Goal: Task Accomplishment & Management: Use online tool/utility

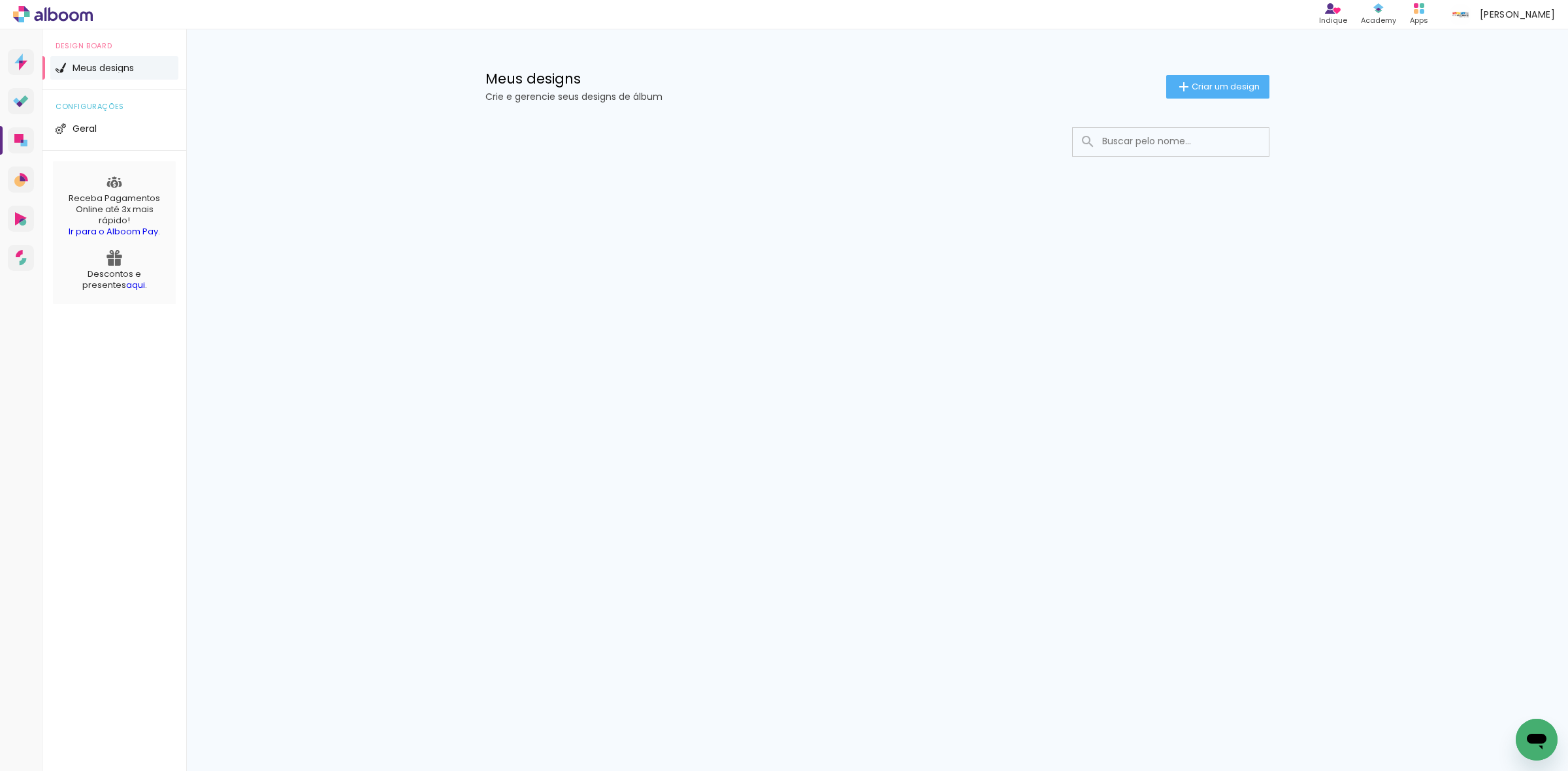
click at [843, 37] on div "Meus designs Crie e gerencie seus designs de álbum Criar um design" at bounding box center [877, 72] width 849 height 85
click at [1034, 340] on div "Prosite Website + Landing pages Proof Sistema de seleção e venda de fotos Desig…" at bounding box center [784, 400] width 1568 height 742
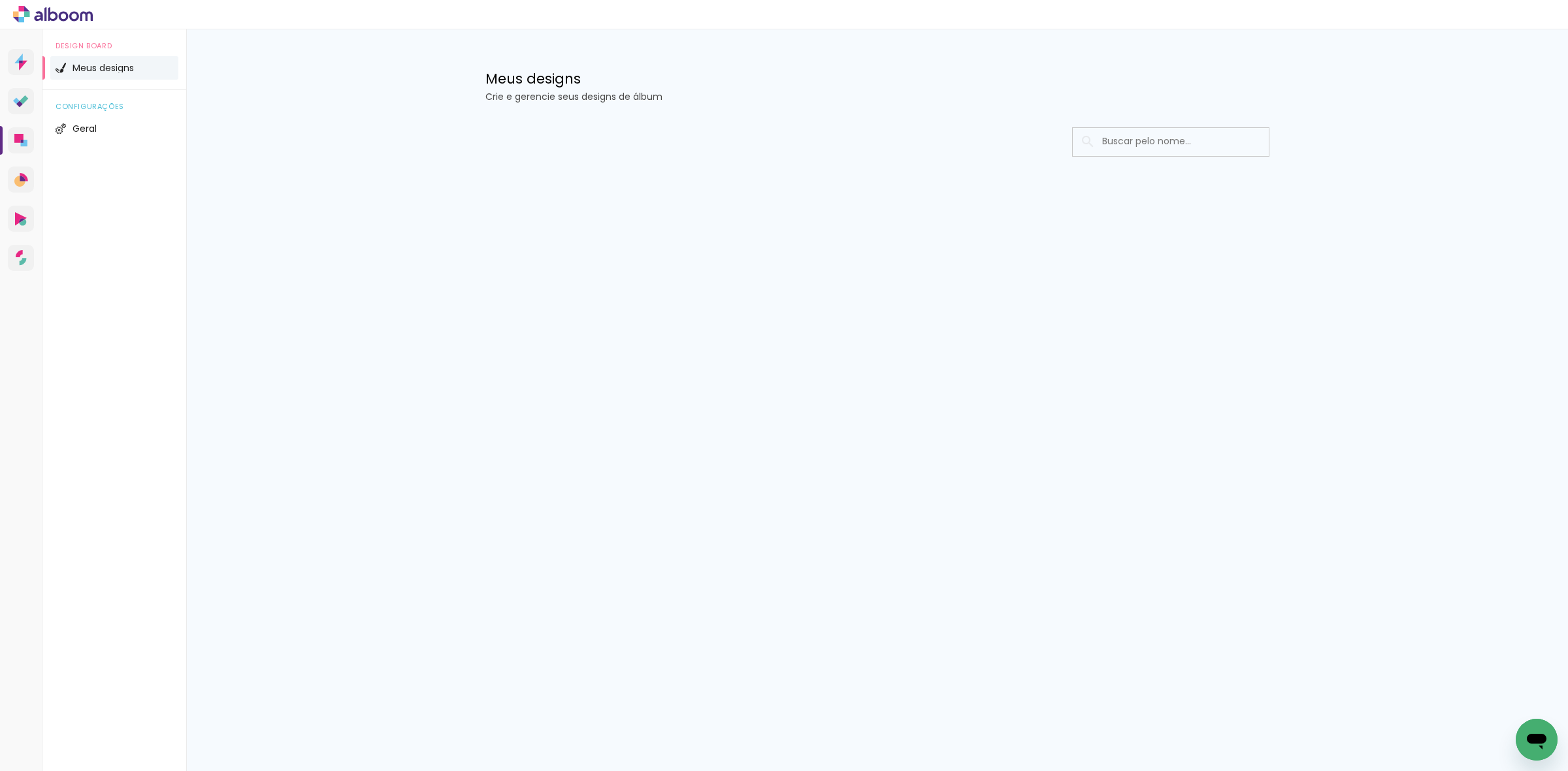
click at [795, 179] on div at bounding box center [877, 181] width 849 height 134
click at [556, 56] on div "Meus designs Crie e gerencie seus designs de álbum" at bounding box center [877, 72] width 849 height 85
click at [54, 14] on icon at bounding box center [52, 14] width 80 height 17
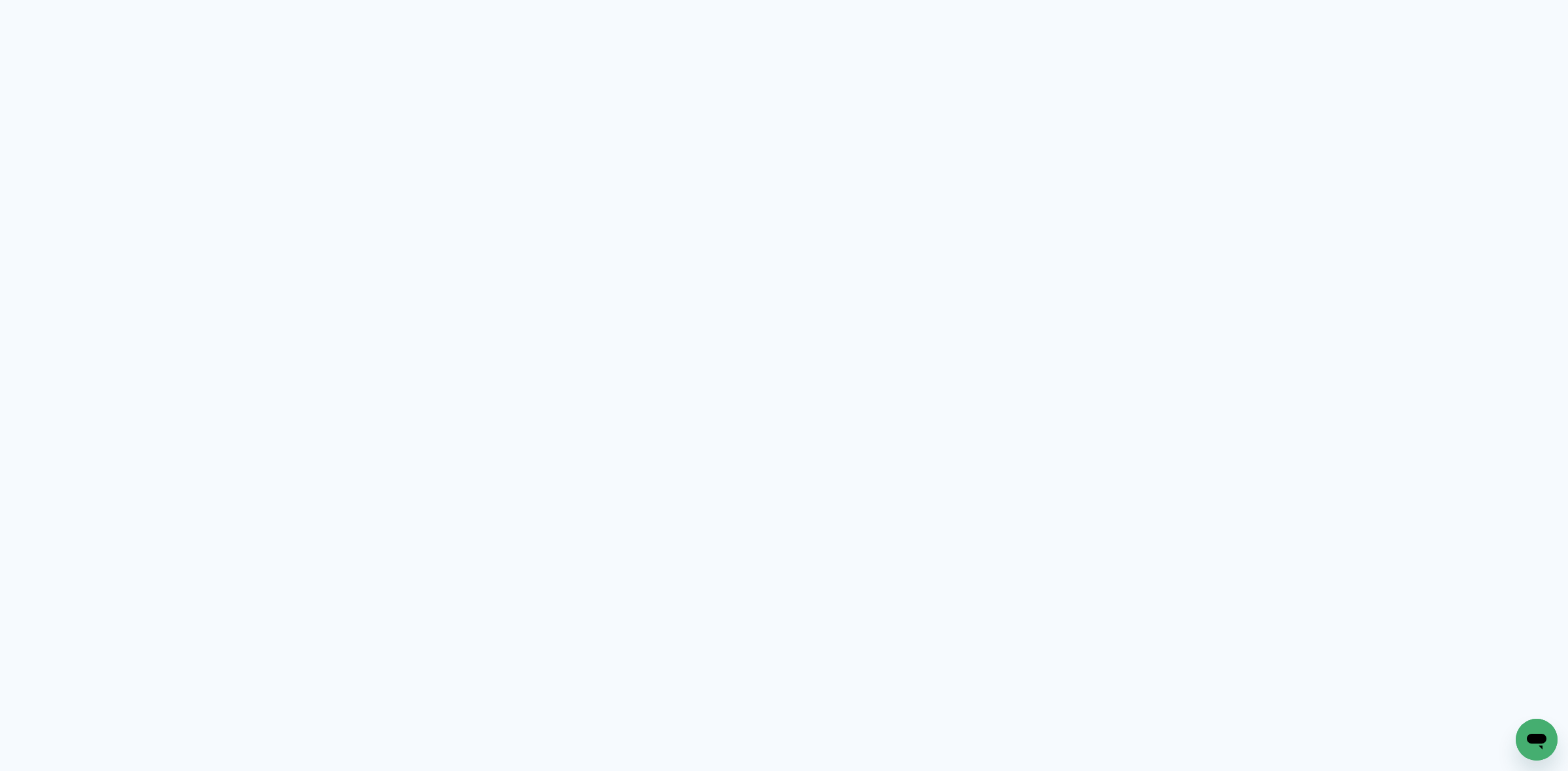
click at [634, 106] on quentale-app at bounding box center [784, 385] width 1568 height 771
click at [773, 85] on quentale-app at bounding box center [784, 385] width 1568 height 771
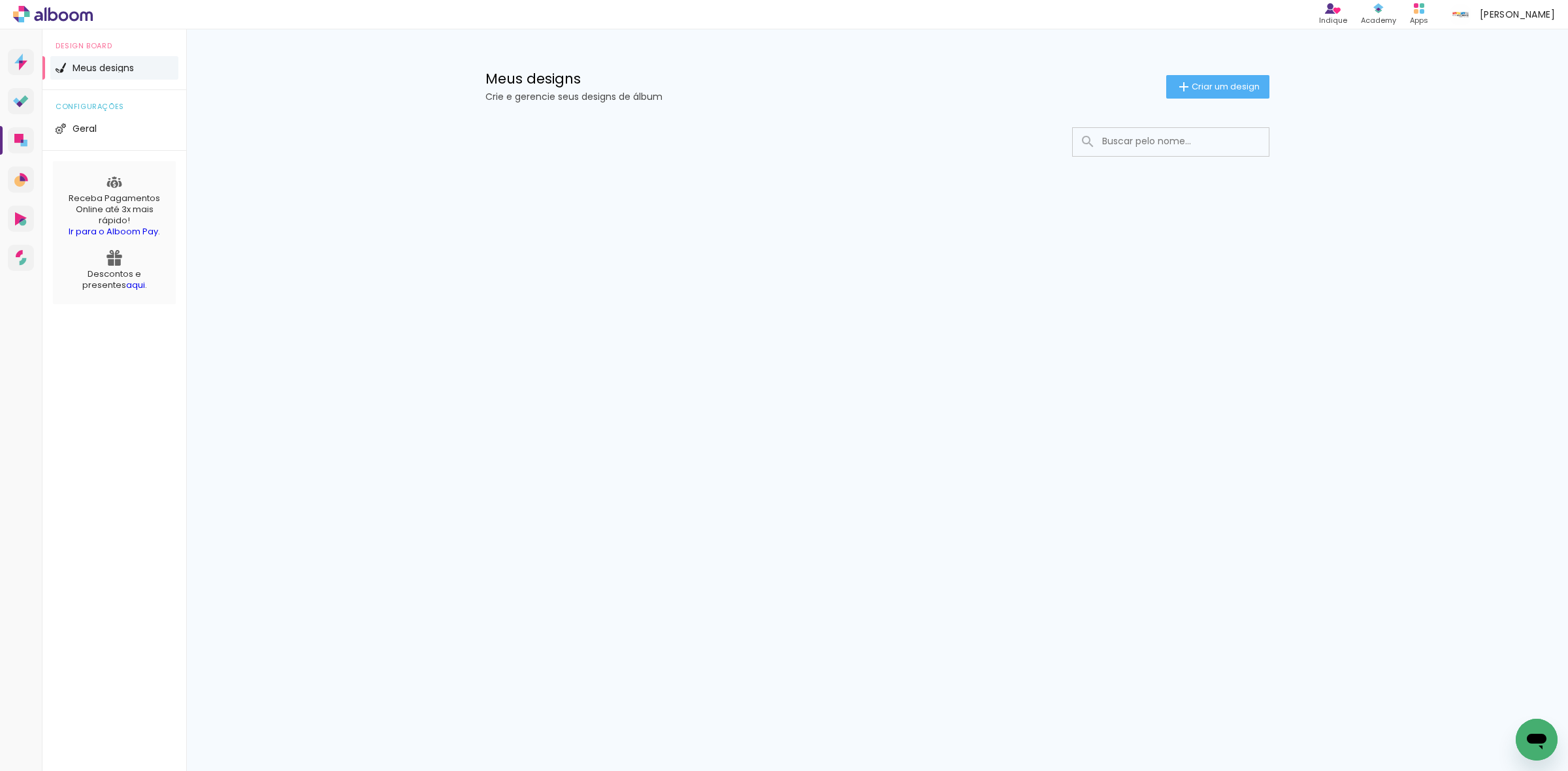
click at [845, 149] on div at bounding box center [878, 142] width 784 height 29
click at [929, 510] on div "Prosite Website + Landing pages Proof Sistema de seleção e venda de fotos Desig…" at bounding box center [784, 400] width 1568 height 742
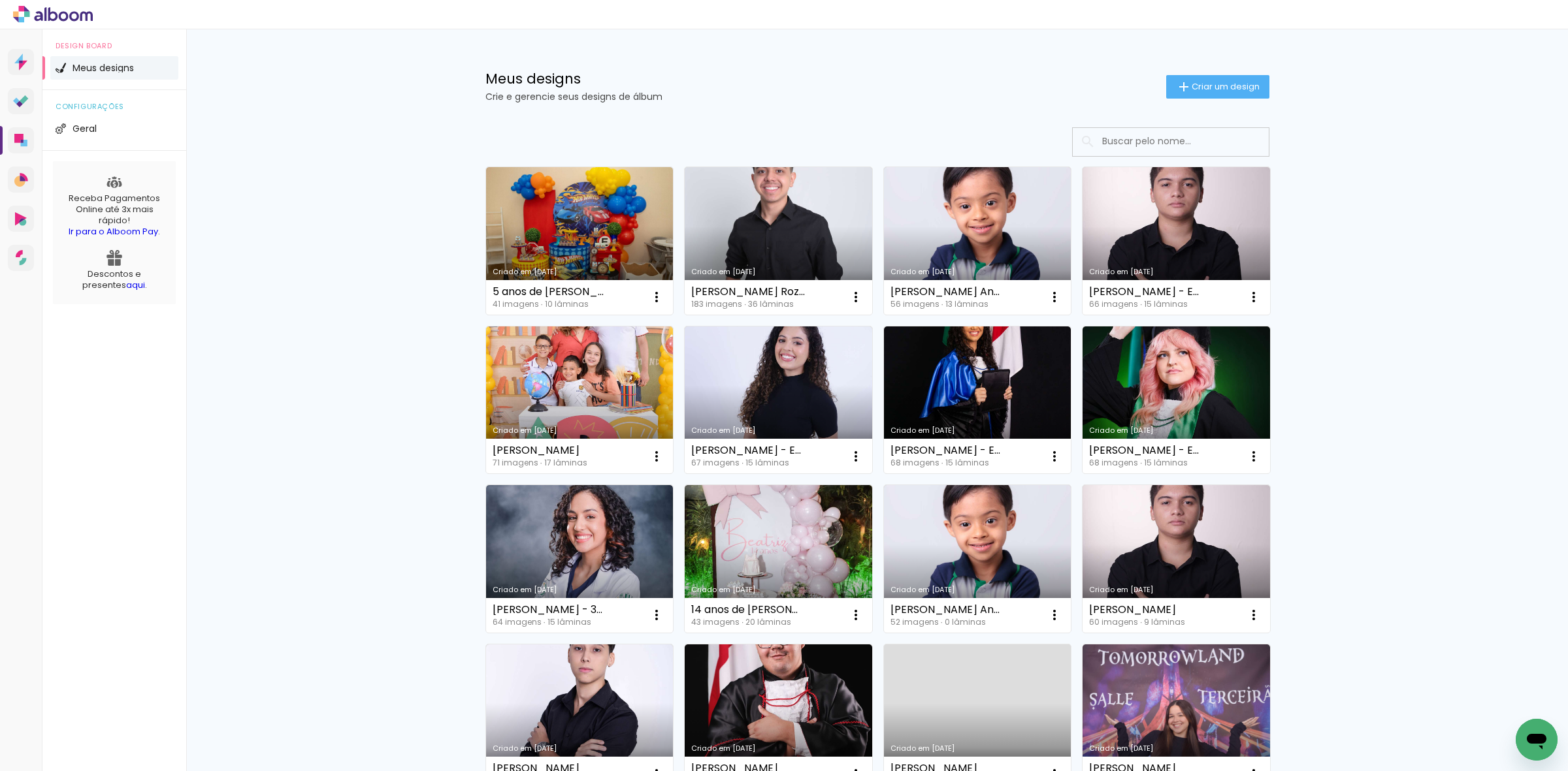
click at [1405, 228] on div "Meus designs Crie e gerencie seus designs de álbum Criar um design Criado em 18…" at bounding box center [877, 723] width 1382 height 1388
click at [1150, 137] on input at bounding box center [1188, 142] width 186 height 27
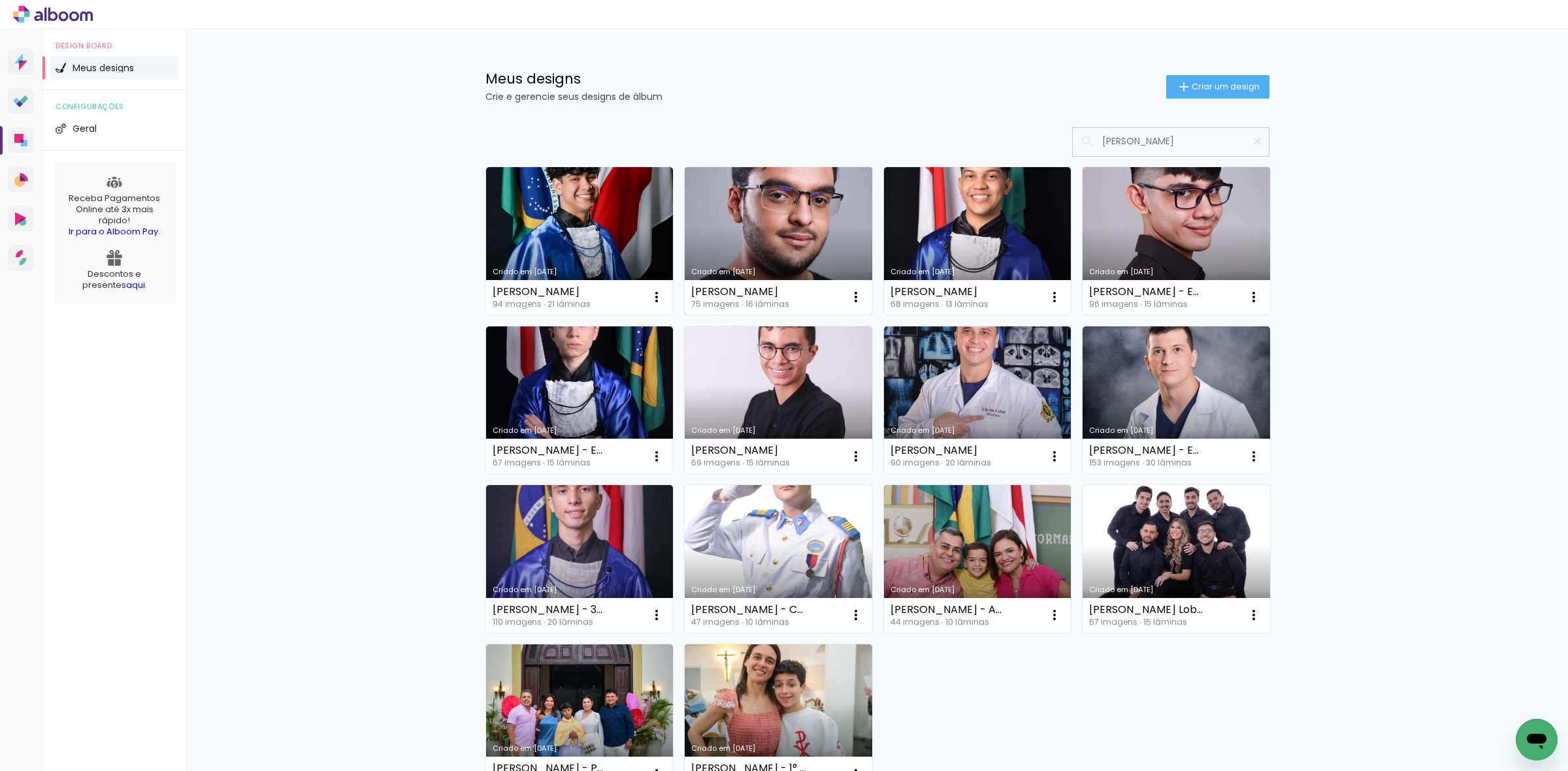
type input "[PERSON_NAME]"
type paper-input "[PERSON_NAME]"
click at [799, 226] on link "Criado em [DATE]" at bounding box center [778, 240] width 187 height 147
